Goal: Task Accomplishment & Management: Manage account settings

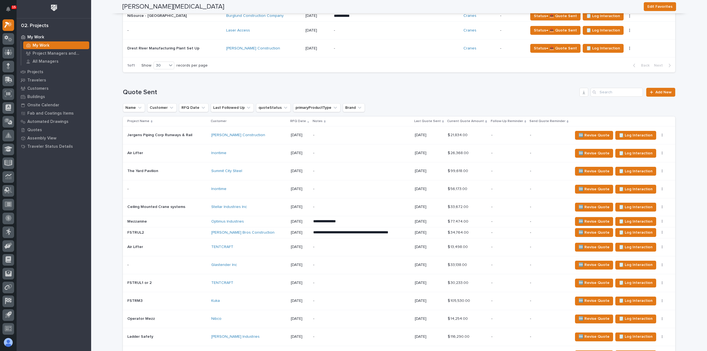
scroll to position [221, 0]
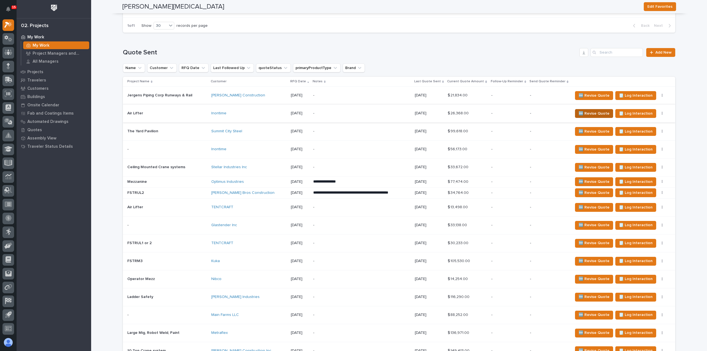
click at [579, 115] on span "🆕 Revise Quote" at bounding box center [594, 113] width 31 height 7
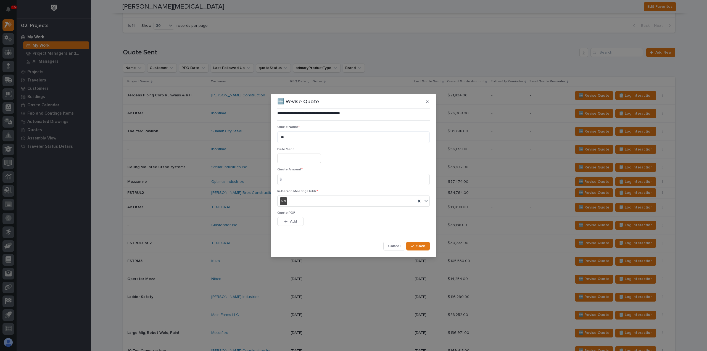
click at [292, 158] on input "text" at bounding box center [299, 159] width 44 height 10
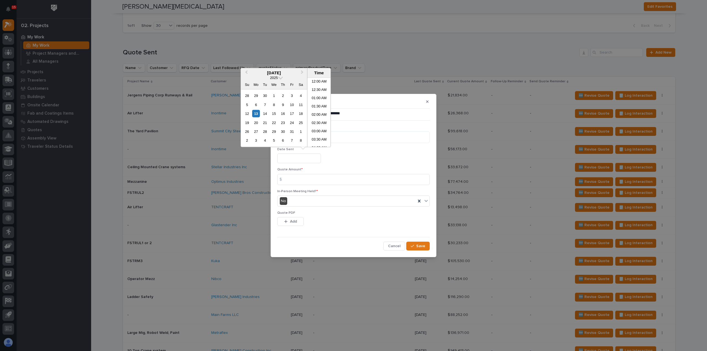
scroll to position [119, 0]
click at [256, 113] on div "13" at bounding box center [255, 113] width 7 height 7
type input "**********"
click at [297, 180] on input at bounding box center [353, 179] width 153 height 11
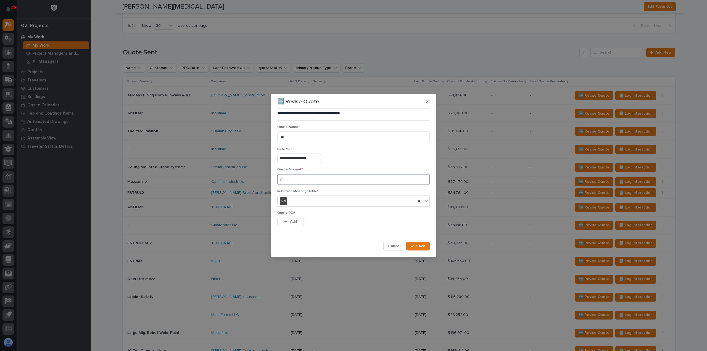
click at [318, 177] on input at bounding box center [353, 179] width 153 height 11
type input "199610"
click at [299, 200] on div "No" at bounding box center [347, 201] width 138 height 9
click at [296, 222] on div "No" at bounding box center [354, 222] width 152 height 10
click at [296, 222] on span "Add" at bounding box center [293, 221] width 7 height 5
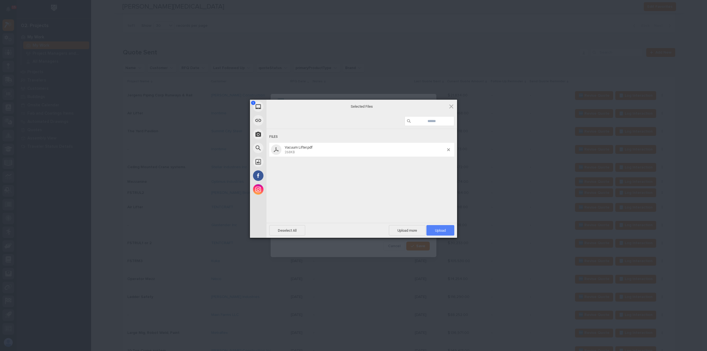
click at [442, 227] on span "Upload 1" at bounding box center [441, 230] width 28 height 10
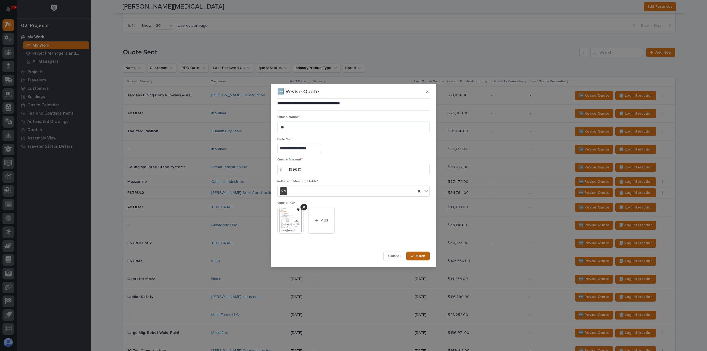
click at [418, 257] on span "Save" at bounding box center [420, 256] width 9 height 5
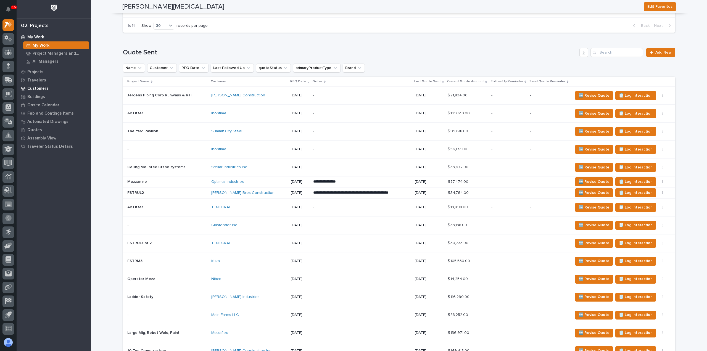
click at [39, 88] on p "Customers" at bounding box center [37, 88] width 21 height 5
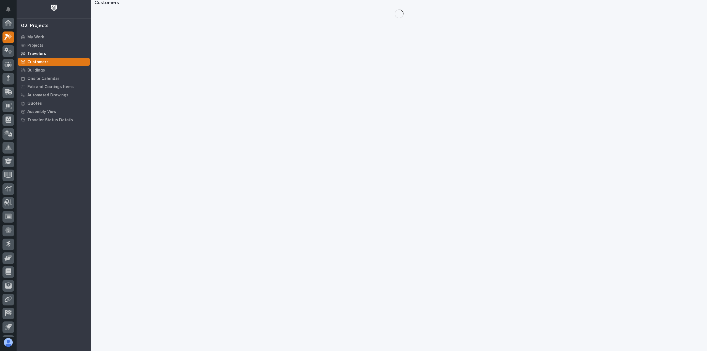
scroll to position [12, 0]
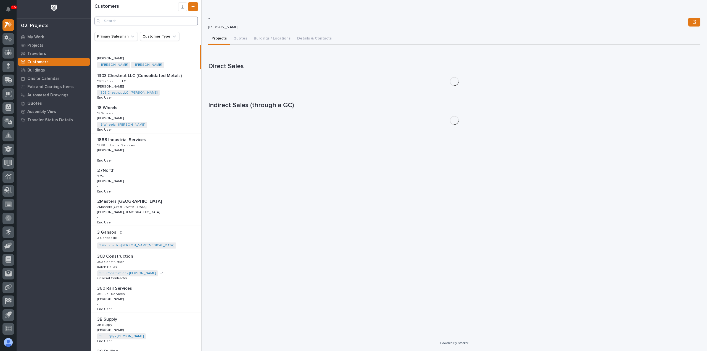
click at [111, 22] on input "Search" at bounding box center [146, 21] width 104 height 9
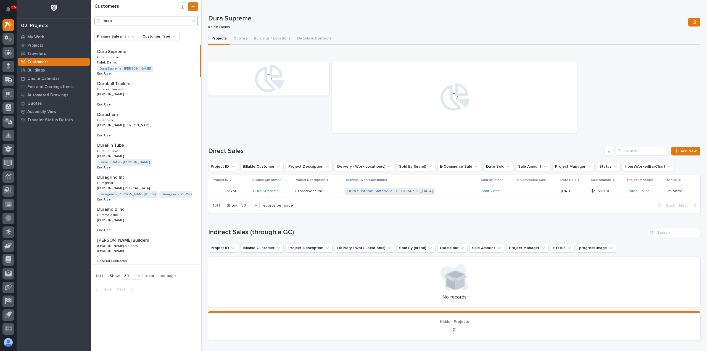
type input "dura"
click at [146, 179] on p at bounding box center [147, 177] width 100 height 5
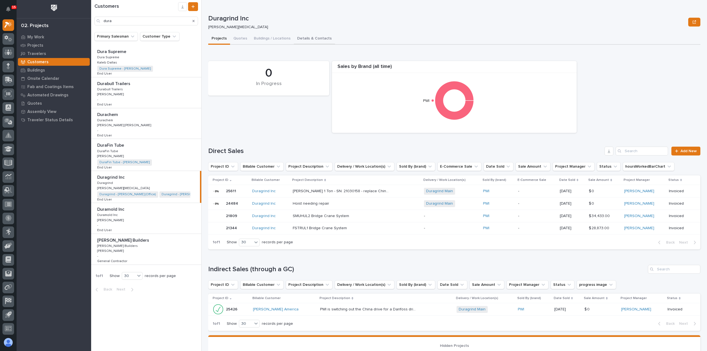
click at [324, 41] on button "Details & Contacts" at bounding box center [314, 39] width 41 height 12
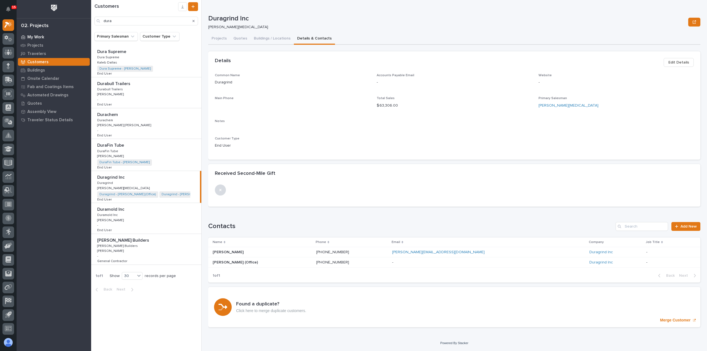
click at [43, 38] on p "My Work" at bounding box center [35, 37] width 17 height 5
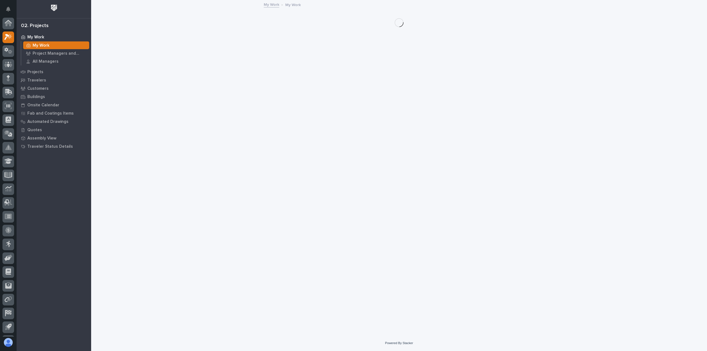
scroll to position [12, 0]
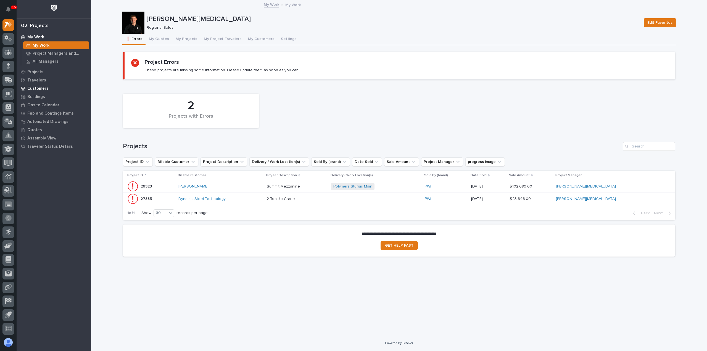
click at [38, 90] on p "Customers" at bounding box center [37, 88] width 21 height 5
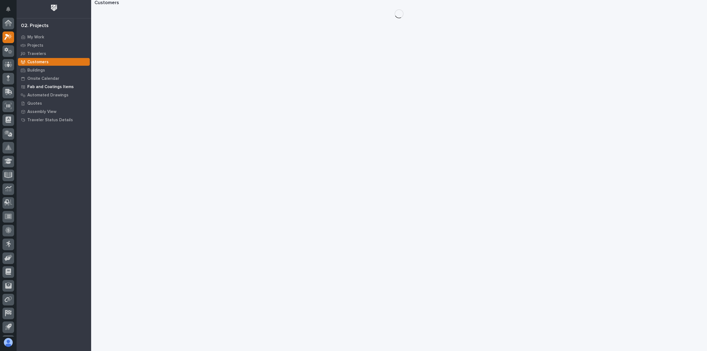
scroll to position [12, 0]
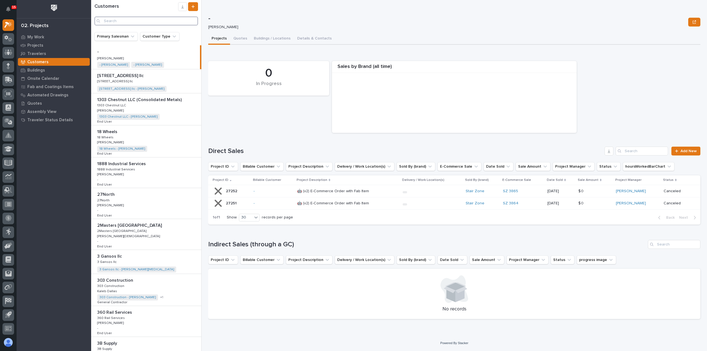
click at [173, 20] on input "Search" at bounding box center [146, 21] width 104 height 9
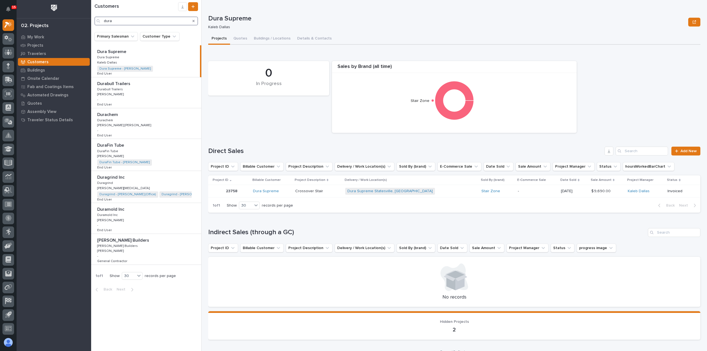
type input "dura"
click at [135, 183] on div "Duragrind Inc Duragrind Inc Duragrind Duragrind [PERSON_NAME][MEDICAL_DATA] [PE…" at bounding box center [146, 187] width 110 height 32
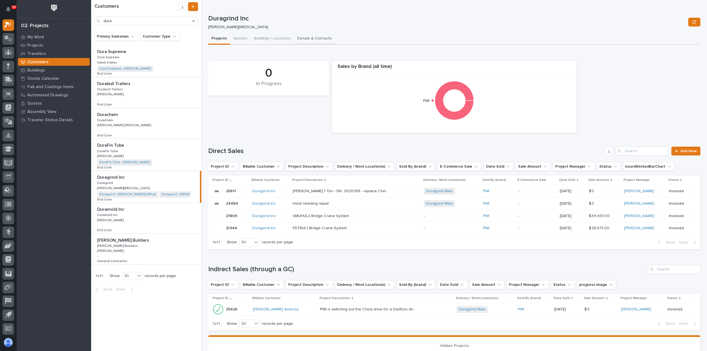
click at [323, 37] on button "Details & Contacts" at bounding box center [314, 39] width 41 height 12
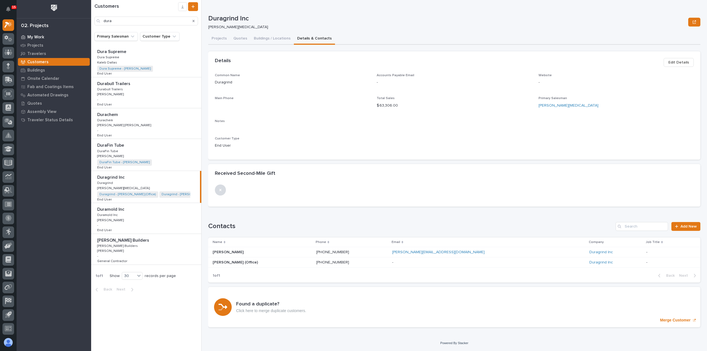
click at [37, 34] on div "My Work" at bounding box center [54, 37] width 72 height 8
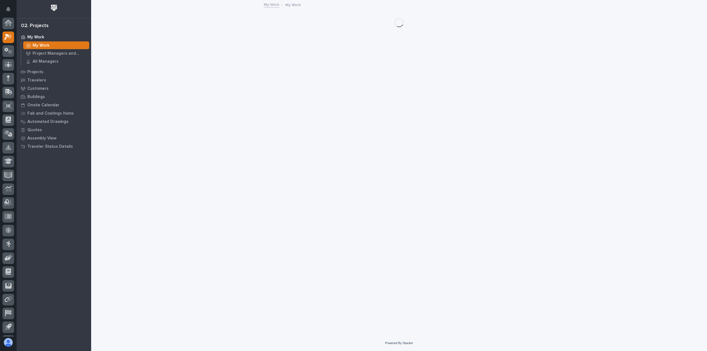
scroll to position [12, 0]
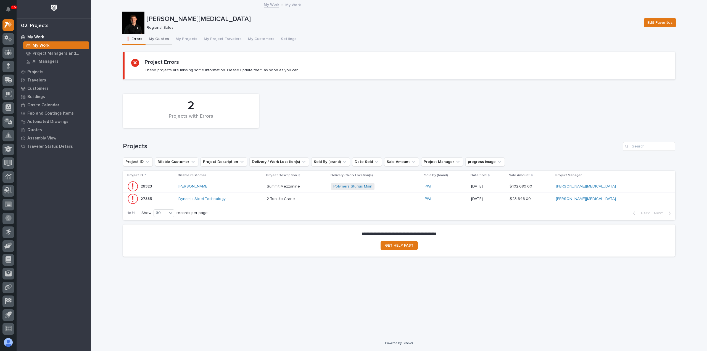
click at [164, 38] on button "My Quotes" at bounding box center [159, 40] width 27 height 12
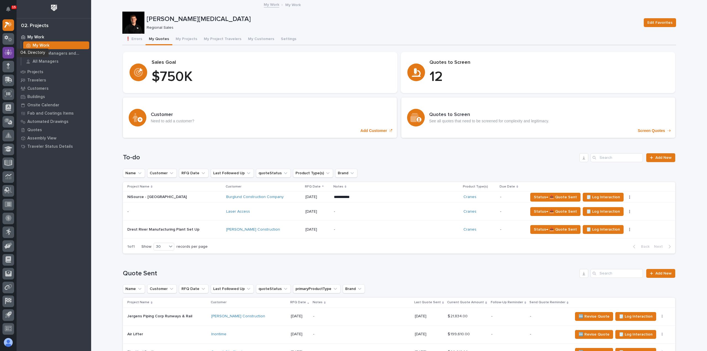
click at [11, 49] on icon at bounding box center [8, 52] width 8 height 6
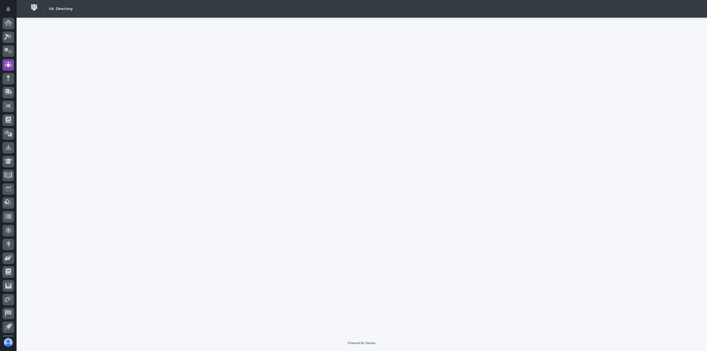
scroll to position [12, 0]
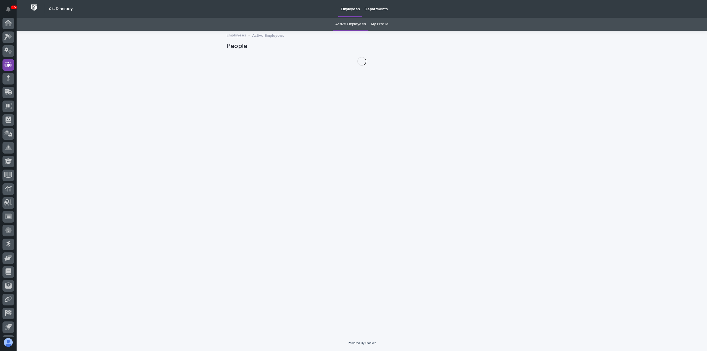
scroll to position [12, 0]
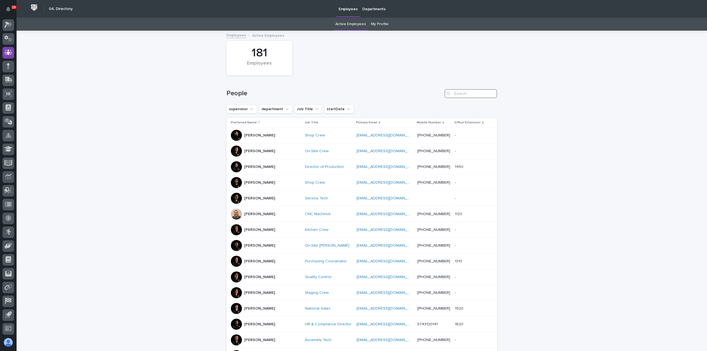
click at [469, 96] on input "Search" at bounding box center [471, 93] width 52 height 9
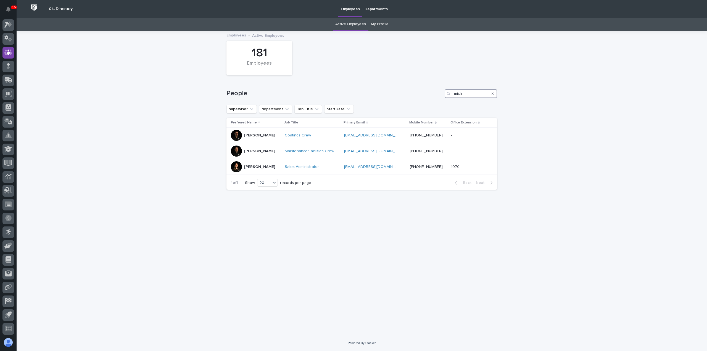
type input "mich"
click at [6, 27] on icon at bounding box center [8, 25] width 8 height 6
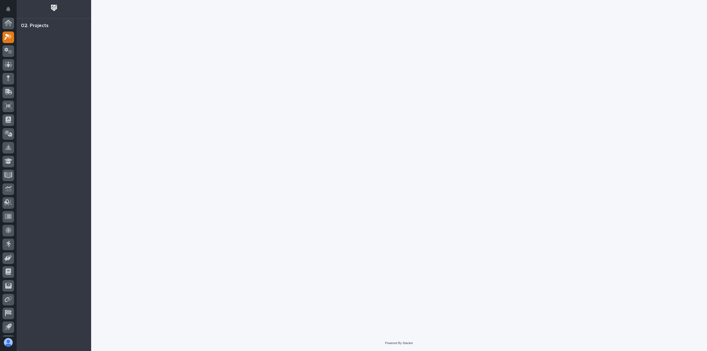
scroll to position [12, 0]
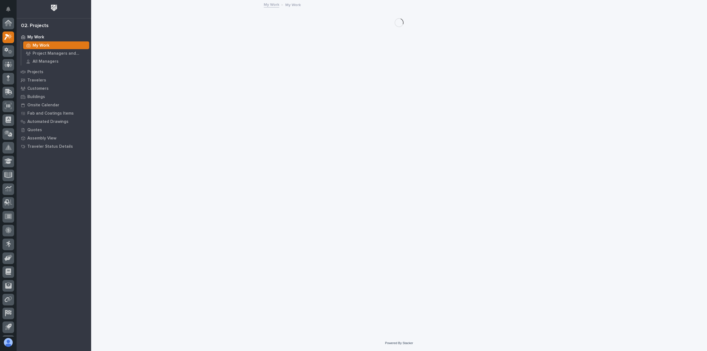
scroll to position [12, 0]
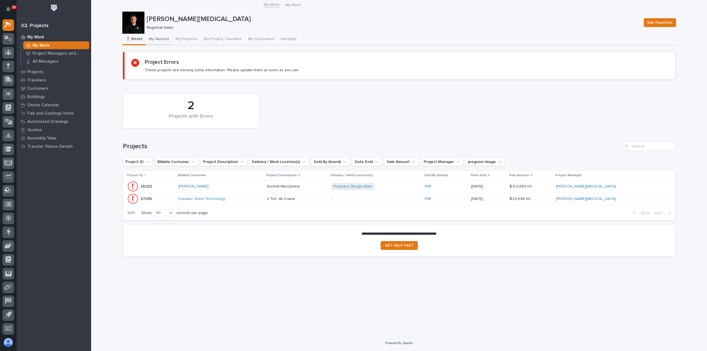
click at [157, 42] on button "My Quotes" at bounding box center [159, 40] width 27 height 12
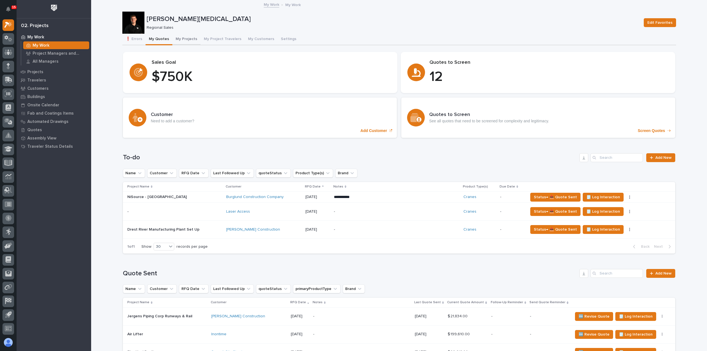
click at [174, 40] on button "My Projects" at bounding box center [186, 40] width 28 height 12
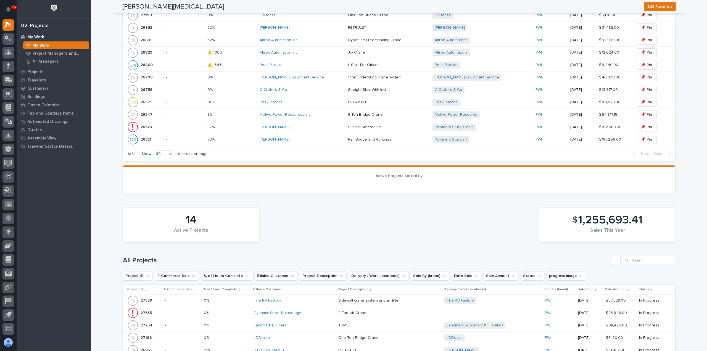
scroll to position [249, 0]
